Goal: Transaction & Acquisition: Purchase product/service

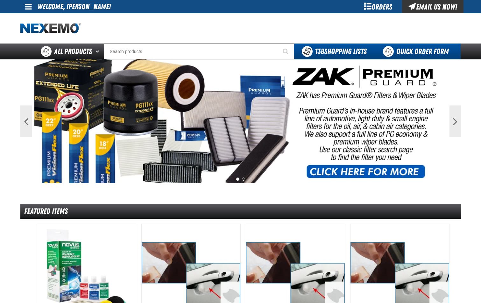
click at [427, 49] on link "Quick Order Form" at bounding box center [417, 52] width 86 height 16
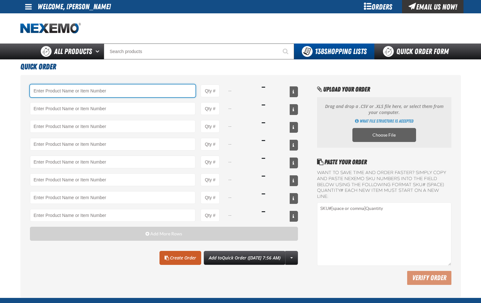
click at [124, 94] on input "Product" at bounding box center [113, 91] width 166 height 13
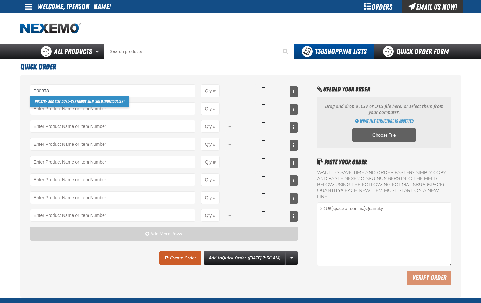
click at [112, 101] on link "P90378 - Job Size Dual-Cartridge Gun (Sold Individually)" at bounding box center [79, 101] width 99 height 11
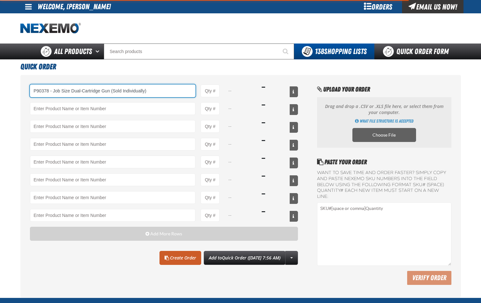
type input "P90378 - Job Size Dual-Cartridge Gun (Sold Individually)"
type input "1"
select select "pack"
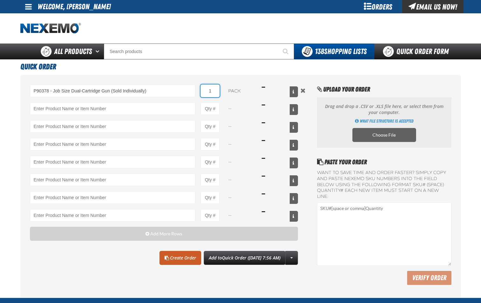
click at [216, 94] on input "1" at bounding box center [209, 91] width 19 height 13
type input "P90378 - Job Size Dual-Cartridge Gun (Sold Individually)"
type input "4"
click at [170, 260] on link "Create Order" at bounding box center [180, 258] width 42 height 14
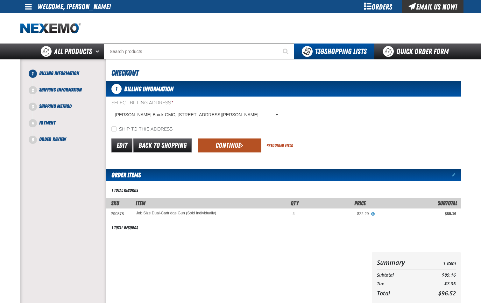
click at [224, 146] on button "Continue" at bounding box center [230, 146] width 64 height 14
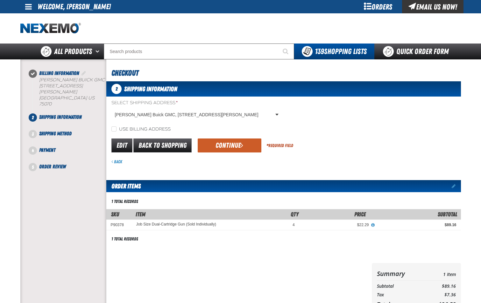
click at [232, 145] on button "Continue" at bounding box center [230, 146] width 64 height 14
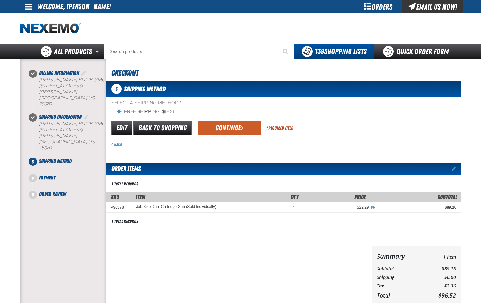
click at [239, 133] on button "Continue" at bounding box center [230, 128] width 64 height 14
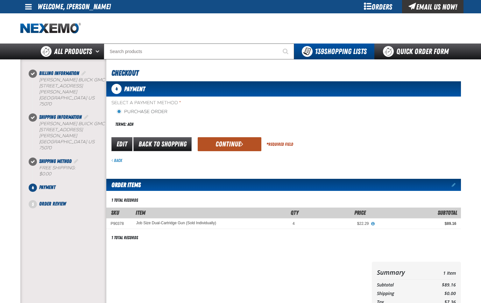
click at [235, 143] on button "Continue" at bounding box center [230, 144] width 64 height 14
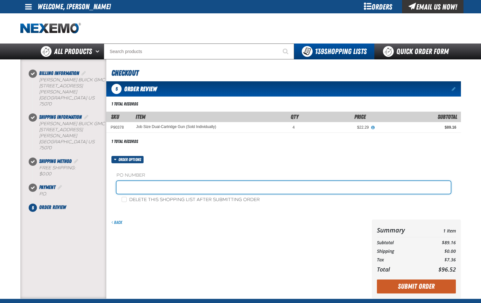
click at [179, 187] on input "text" at bounding box center [283, 187] width 334 height 13
type input "SHOP-JL"
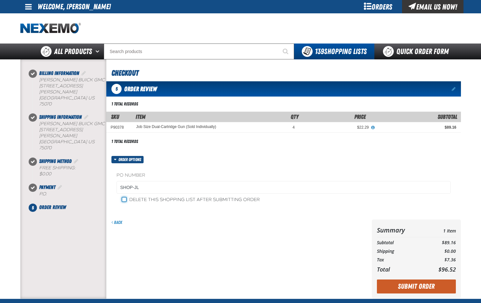
click at [125, 200] on input "Delete this shopping list after submitting order" at bounding box center [124, 199] width 5 height 5
checkbox input "true"
click at [426, 290] on button "Submit Order" at bounding box center [416, 287] width 79 height 14
